Goal: Navigation & Orientation: Find specific page/section

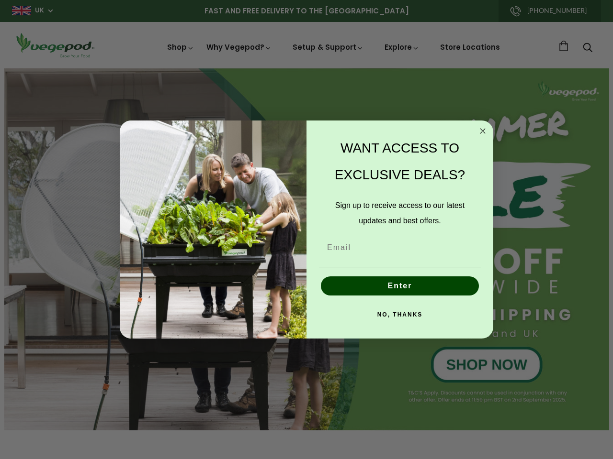
scroll to position [0, 1888]
click at [306, 230] on div "WANT ACCESS TO EXCLUSIVE DEALS? Sign up to receive access to our latest updates…" at bounding box center [394, 230] width 177 height 200
click at [482, 131] on icon "Close dialog" at bounding box center [482, 131] width 5 height 5
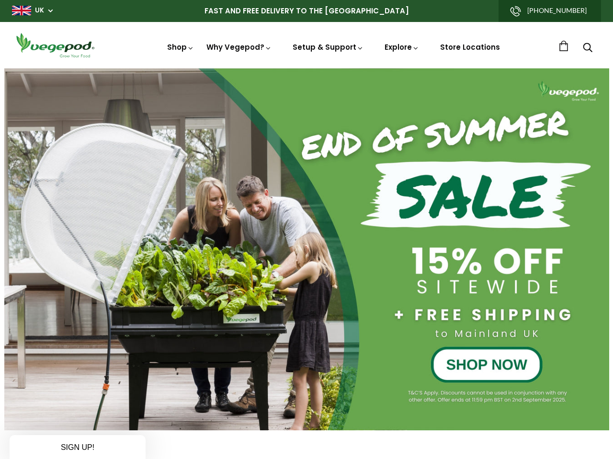
click at [400, 299] on button "Enter" at bounding box center [400, 308] width 158 height 19
click at [400, 323] on div "NO, THANKS" at bounding box center [399, 337] width 167 height 29
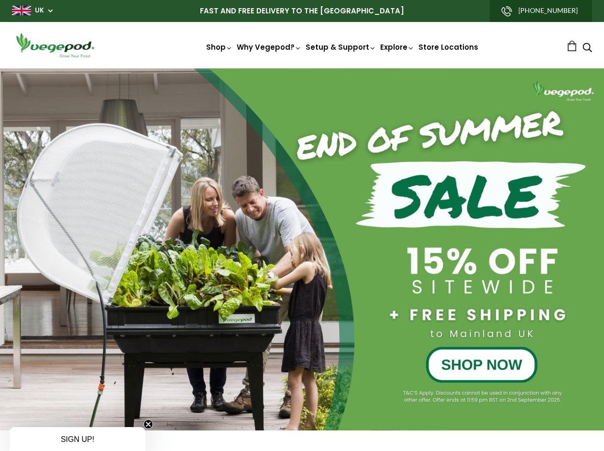
scroll to position [0, 2291]
